Goal: Task Accomplishment & Management: Manage account settings

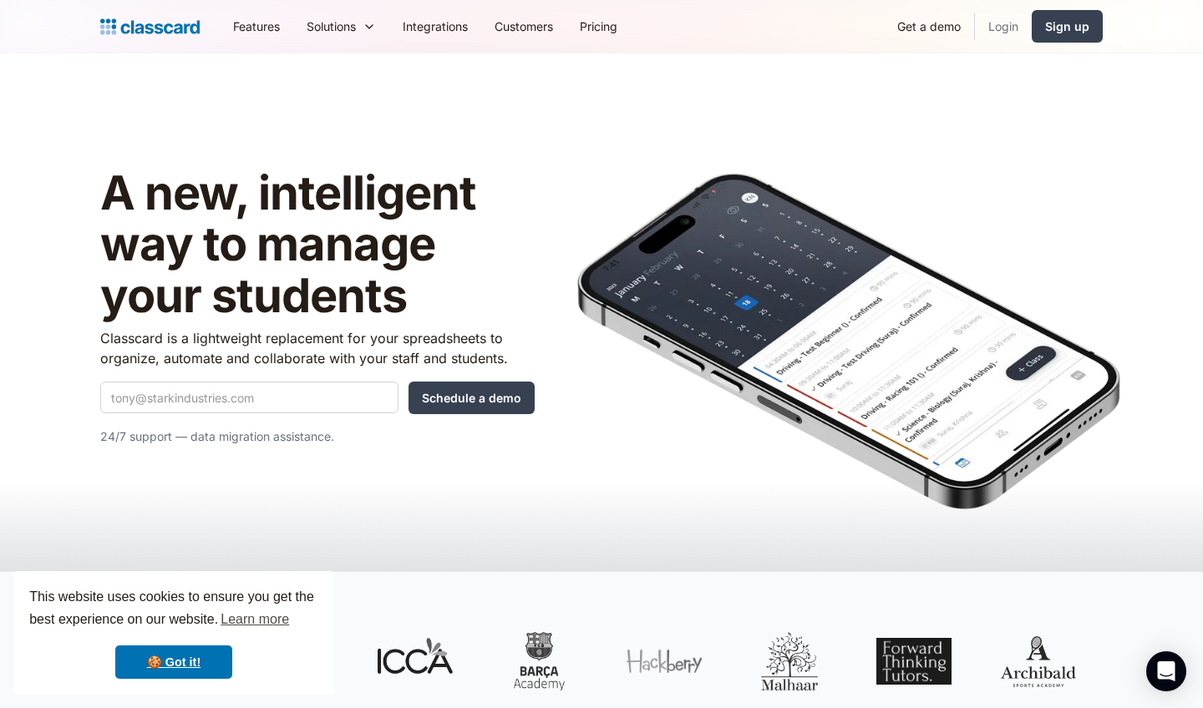
click at [989, 27] on link "Login" at bounding box center [1003, 27] width 57 height 38
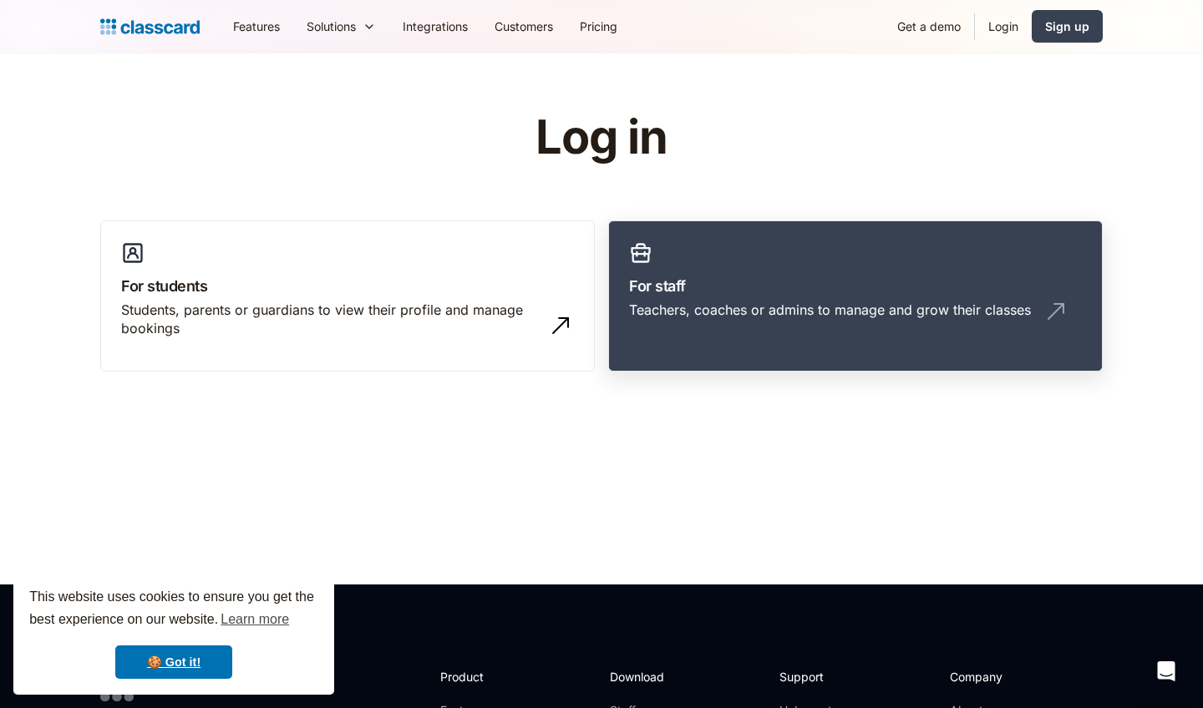
click at [677, 312] on div "Teachers, coaches or admins to manage and grow their classes" at bounding box center [830, 310] width 402 height 18
